Goal: Navigation & Orientation: Find specific page/section

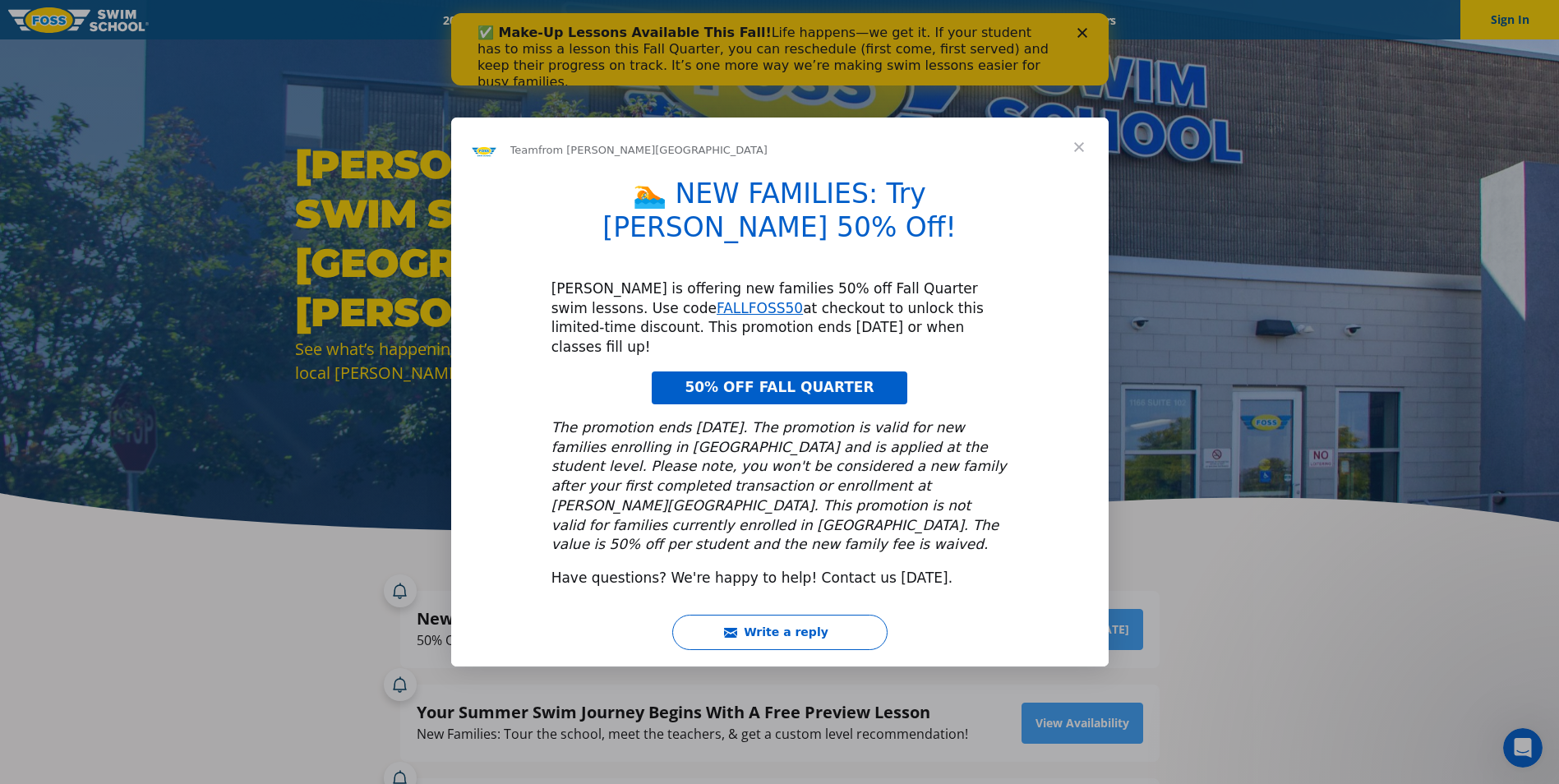
click at [1082, 34] on div "Intercom messenger" at bounding box center [779, 392] width 1559 height 784
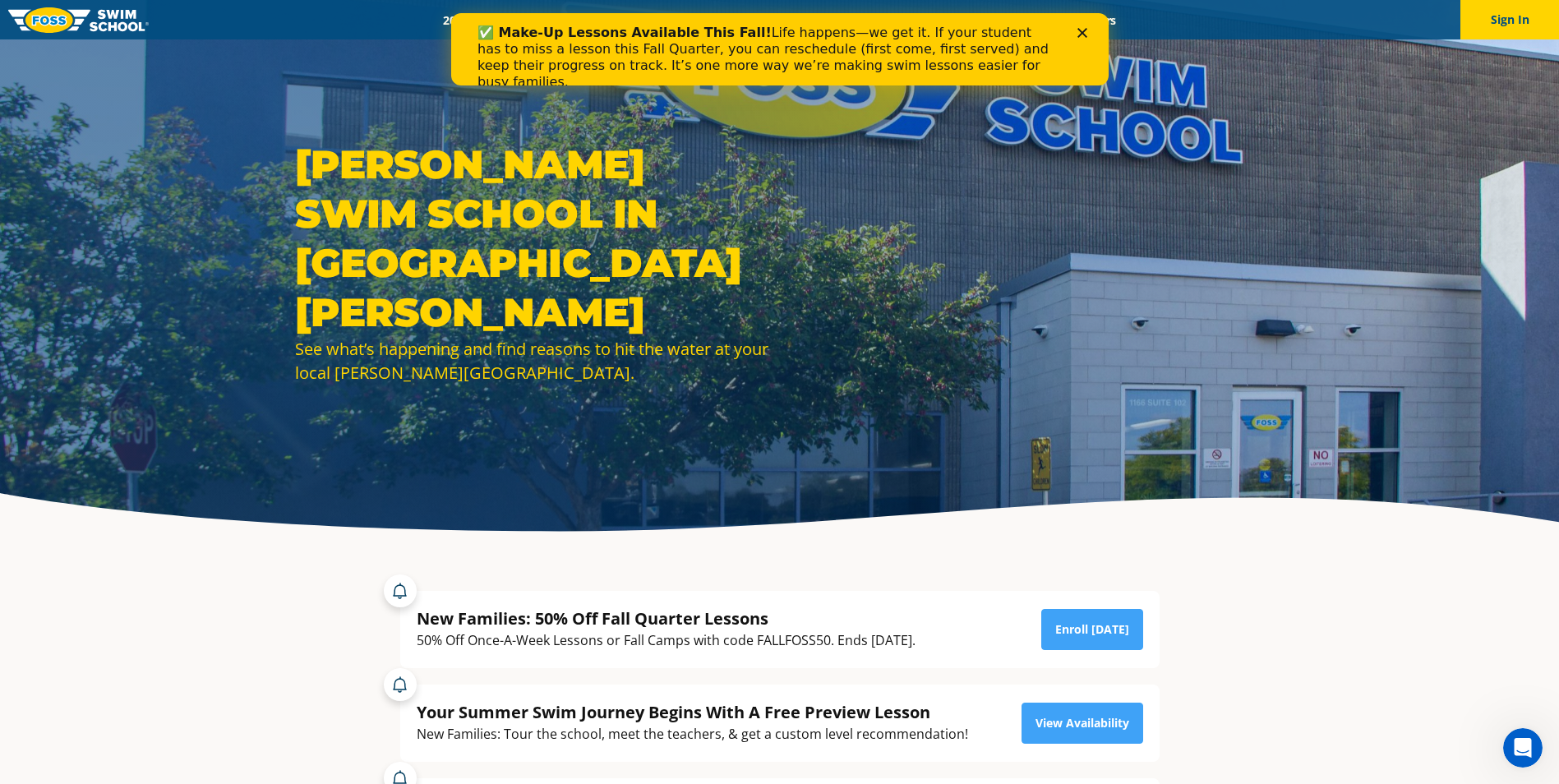
click at [1080, 34] on icon "Close" at bounding box center [1081, 33] width 10 height 10
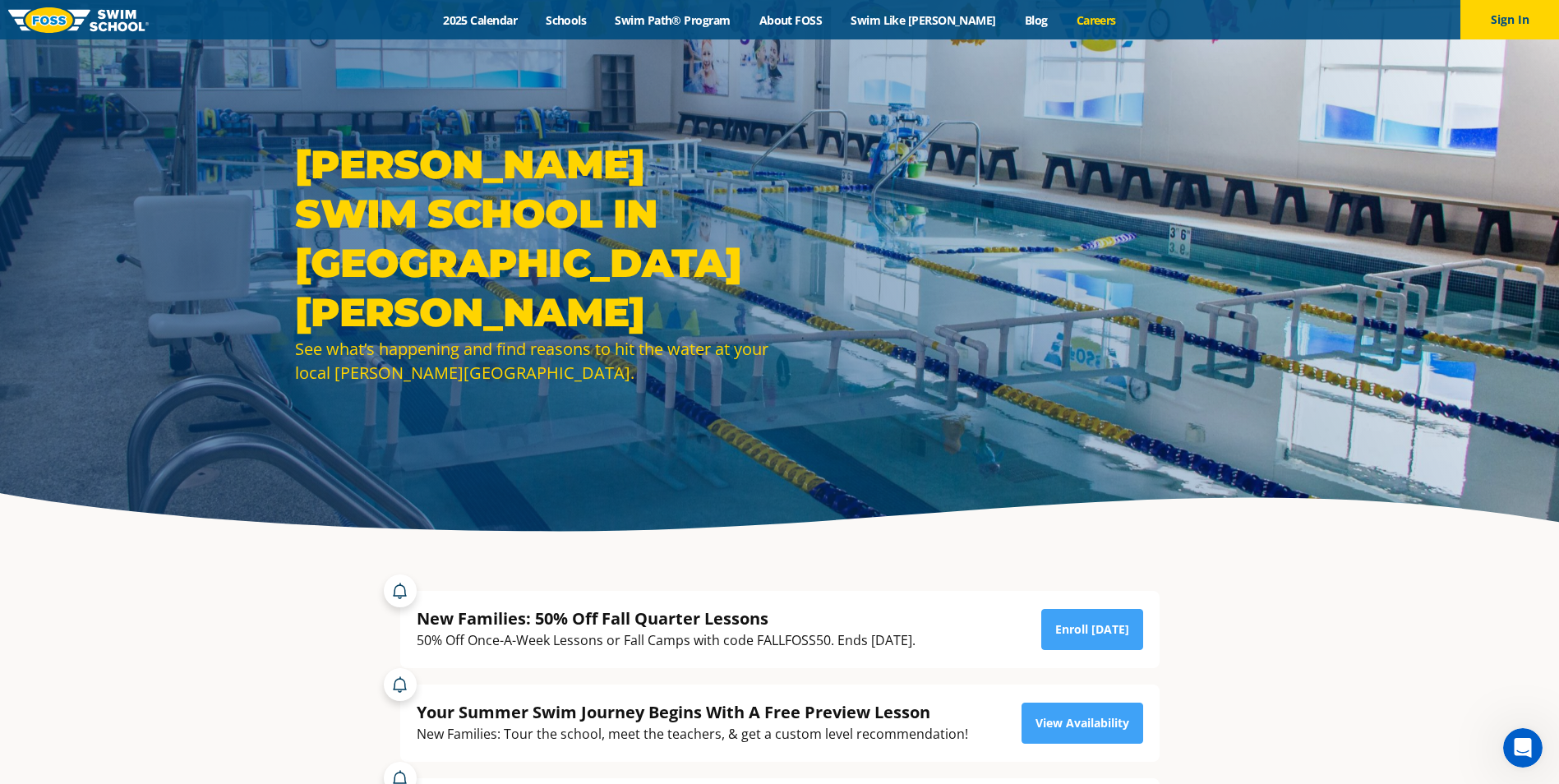
click at [1068, 23] on link "Careers" at bounding box center [1096, 20] width 68 height 16
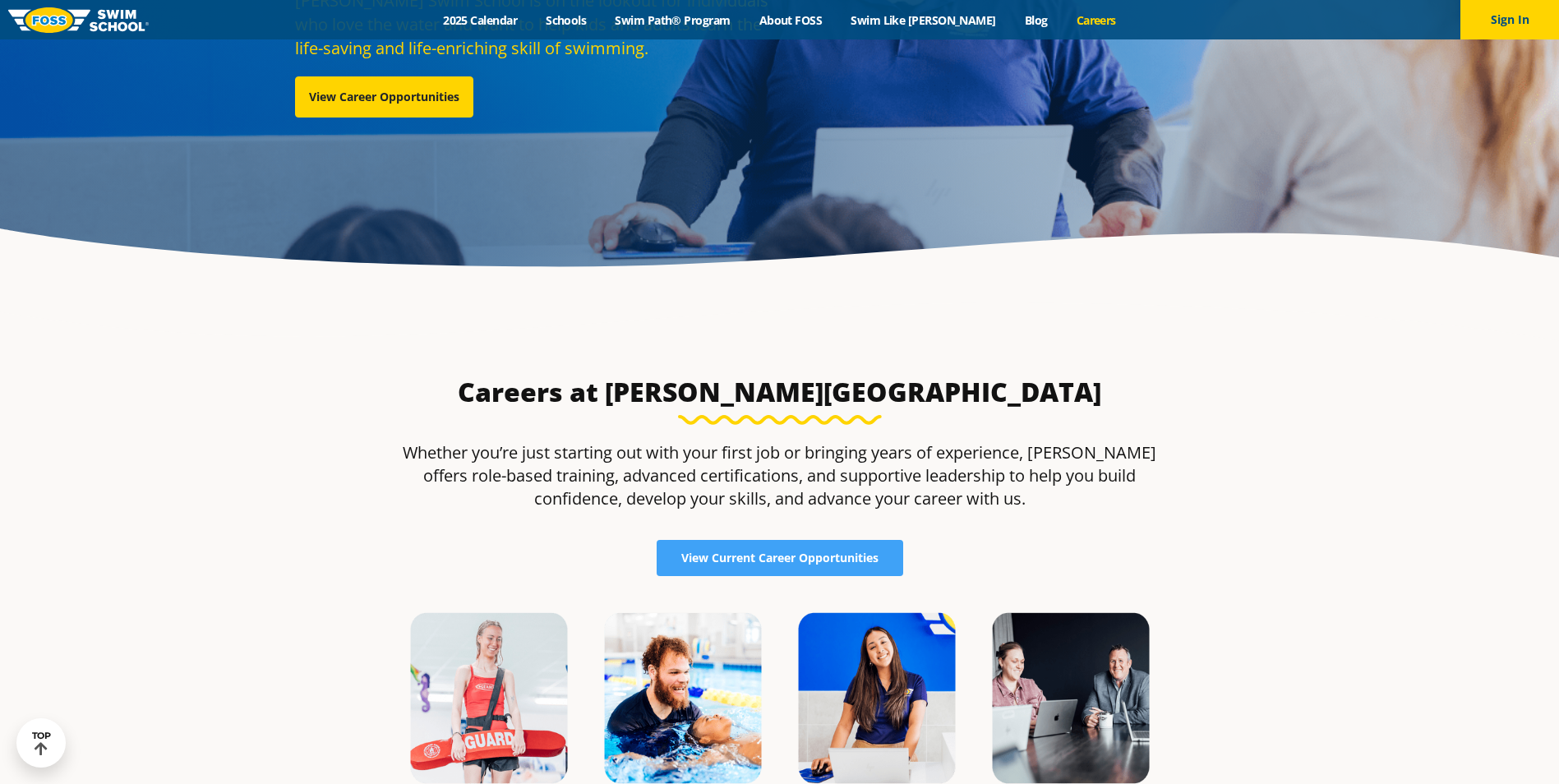
scroll to position [247, 0]
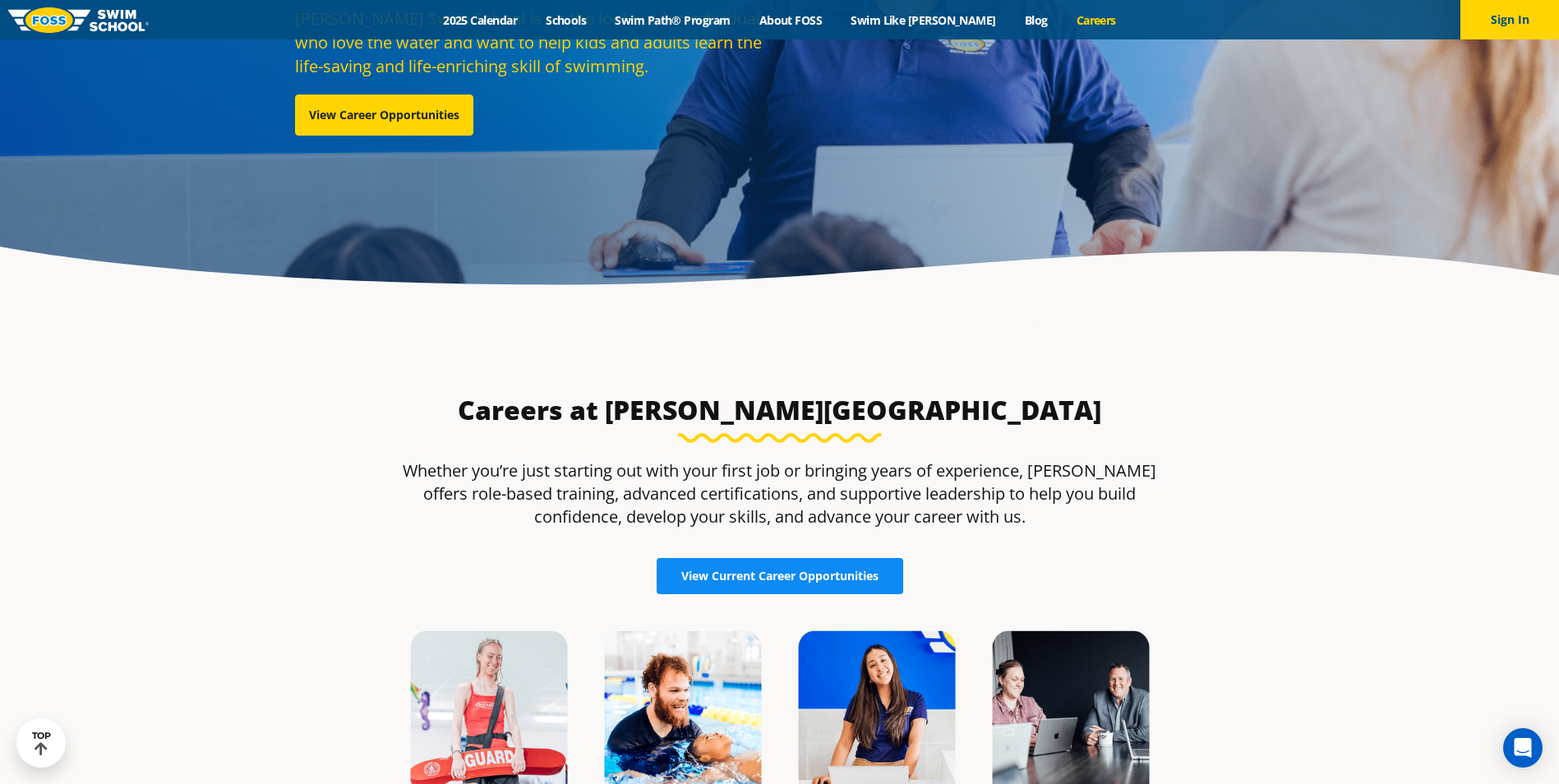
click at [794, 579] on span "View Current Career Opportunities" at bounding box center [779, 576] width 197 height 12
